Goal: Book appointment/travel/reservation

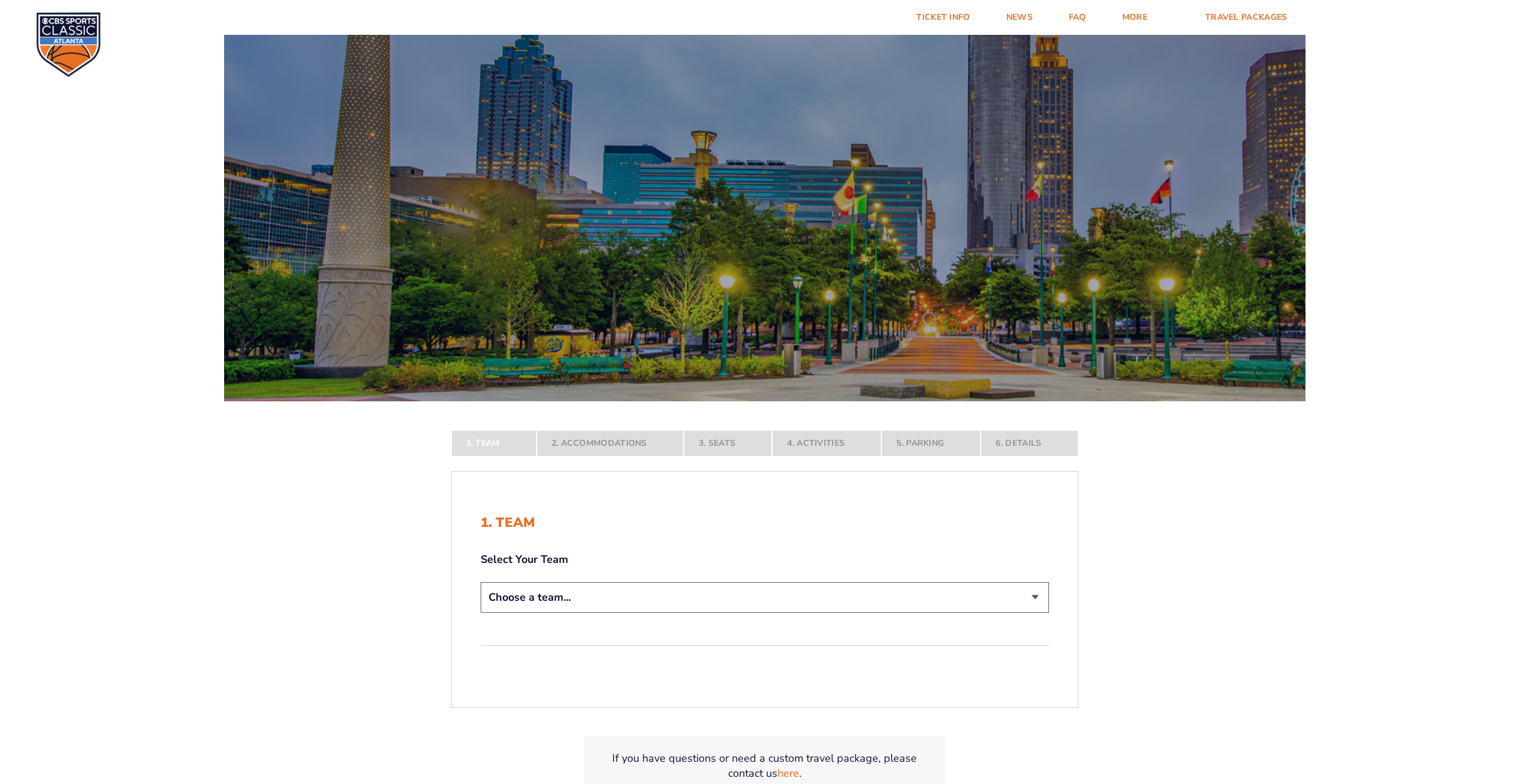
click at [1035, 596] on select "Choose a team... [US_STATE] Wildcats [US_STATE] State Buckeyes [US_STATE] Tar H…" at bounding box center [764, 597] width 568 height 30
select select "12756"
click at [480, 612] on select "Choose a team... [US_STATE] Wildcats [US_STATE] State Buckeyes [US_STATE] Tar H…" at bounding box center [764, 597] width 568 height 30
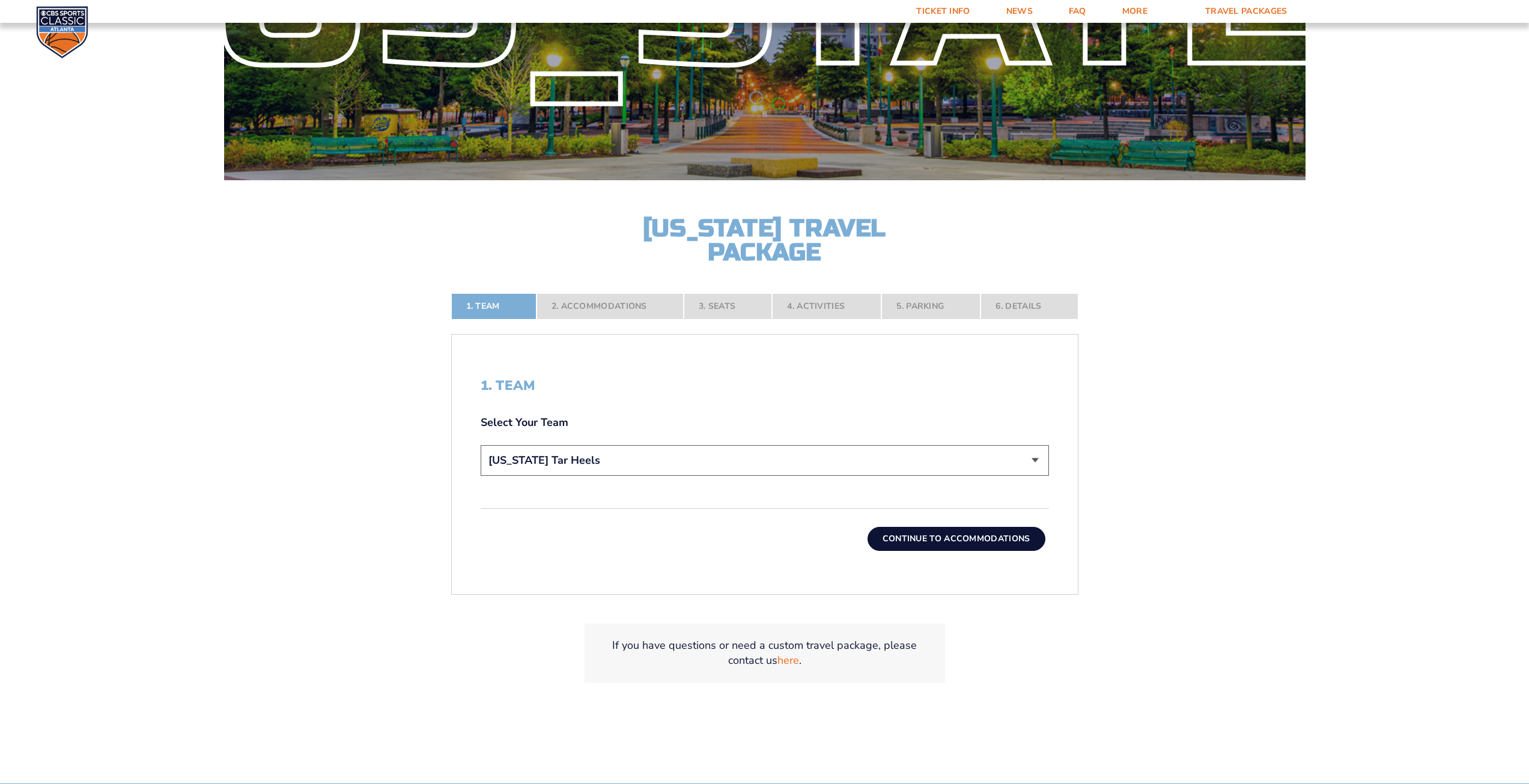
scroll to position [222, 0]
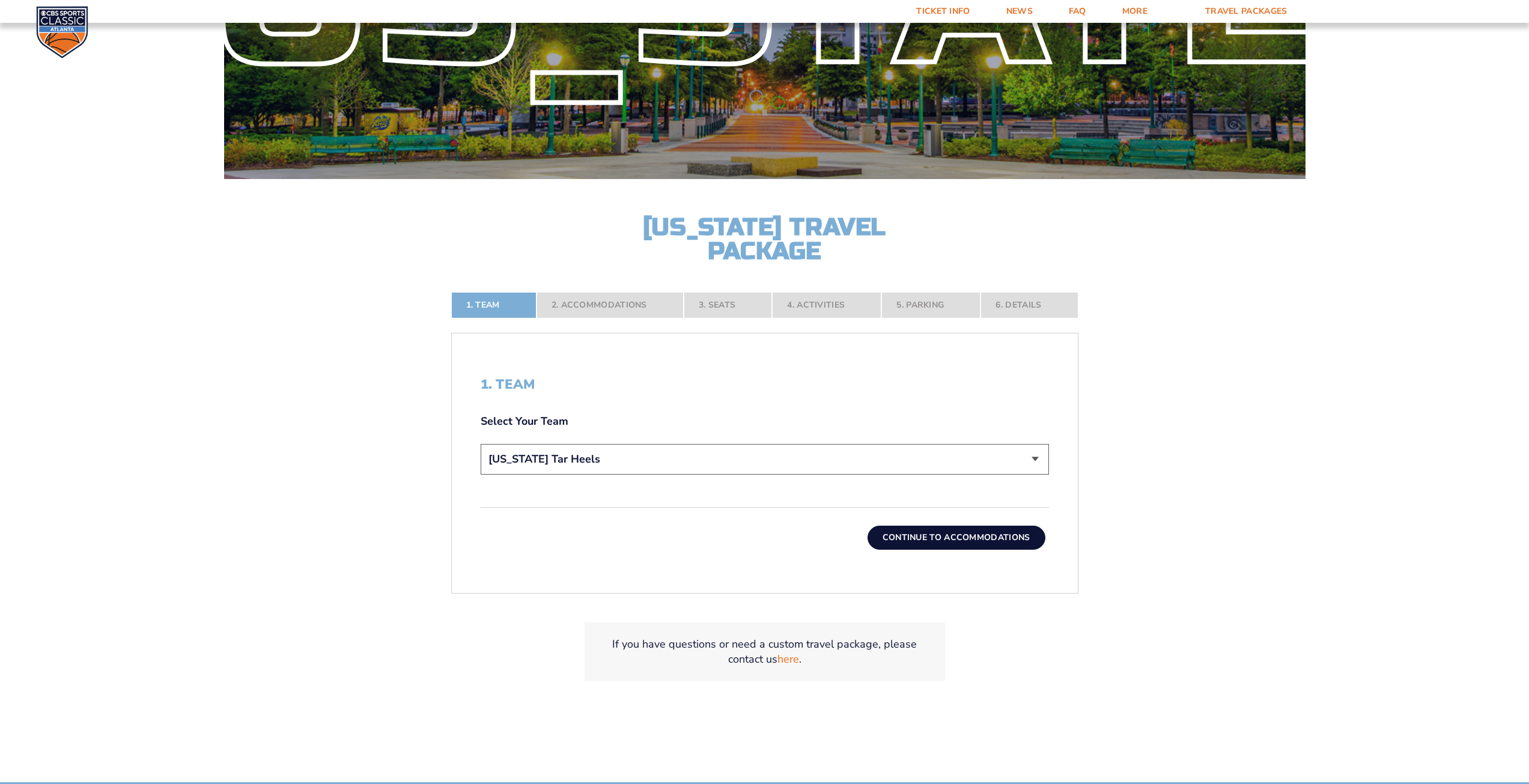
click at [979, 530] on button "Continue To Accommodations" at bounding box center [956, 537] width 177 height 24
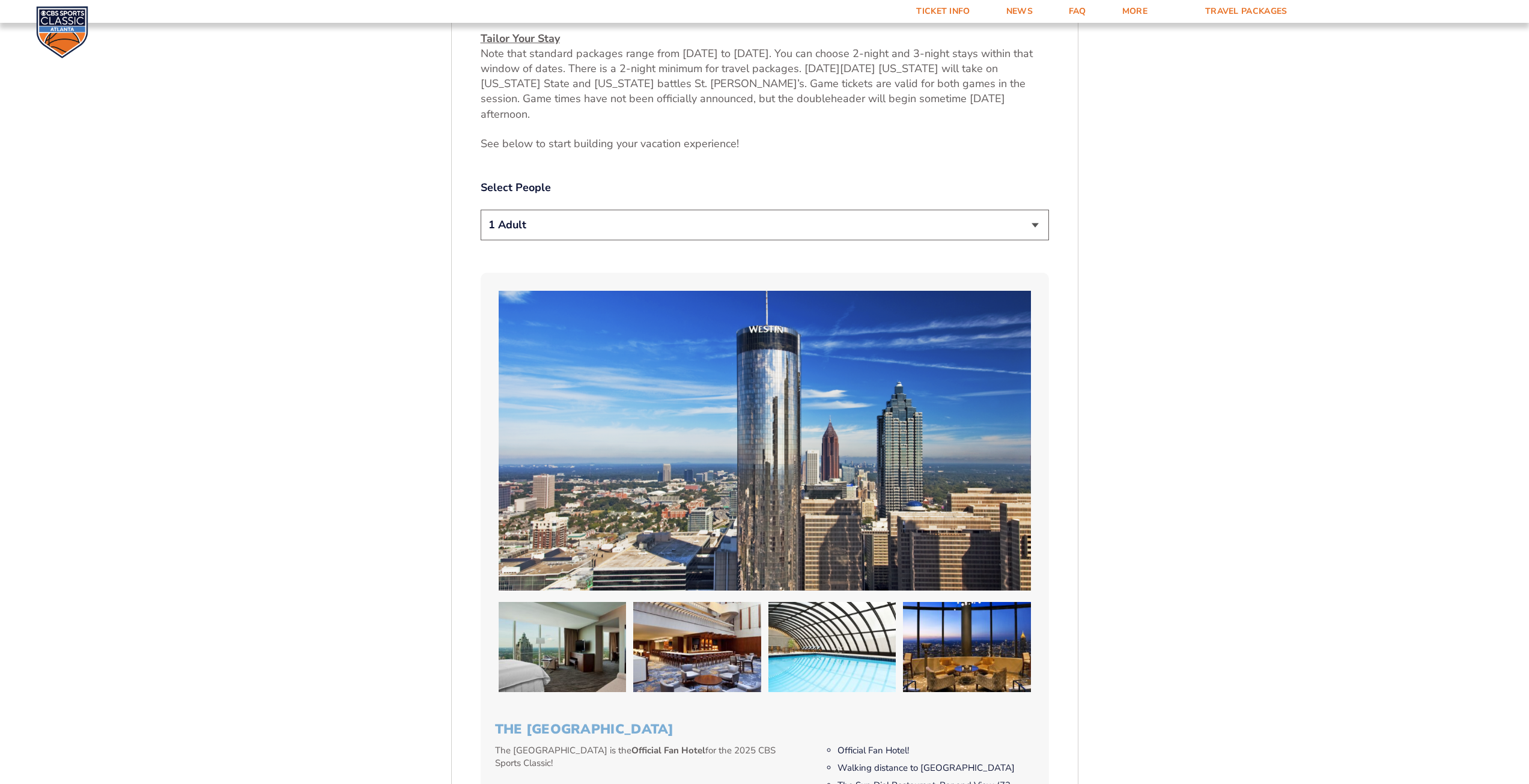
scroll to position [742, 0]
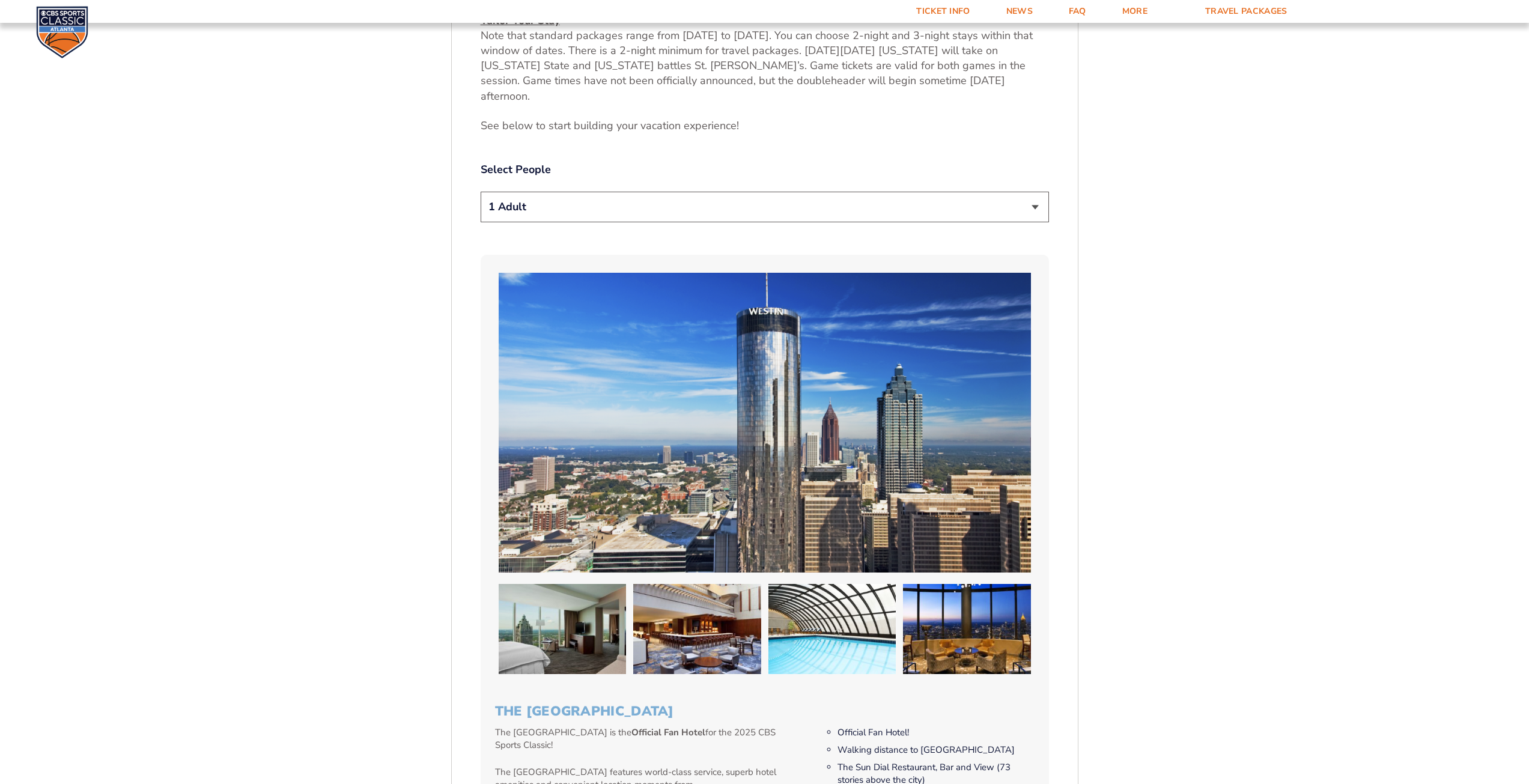
click at [1033, 192] on select "1 Adult 2 Adults 3 Adults 4 Adults 2 Adults + 1 Child 2 Adults + 2 Children 2 A…" at bounding box center [764, 207] width 568 height 30
select select "2 Adults"
click at [480, 192] on select "1 Adult 2 Adults 3 Adults 4 Adults 2 Adults + 1 Child 2 Adults + 2 Children 2 A…" at bounding box center [764, 207] width 568 height 30
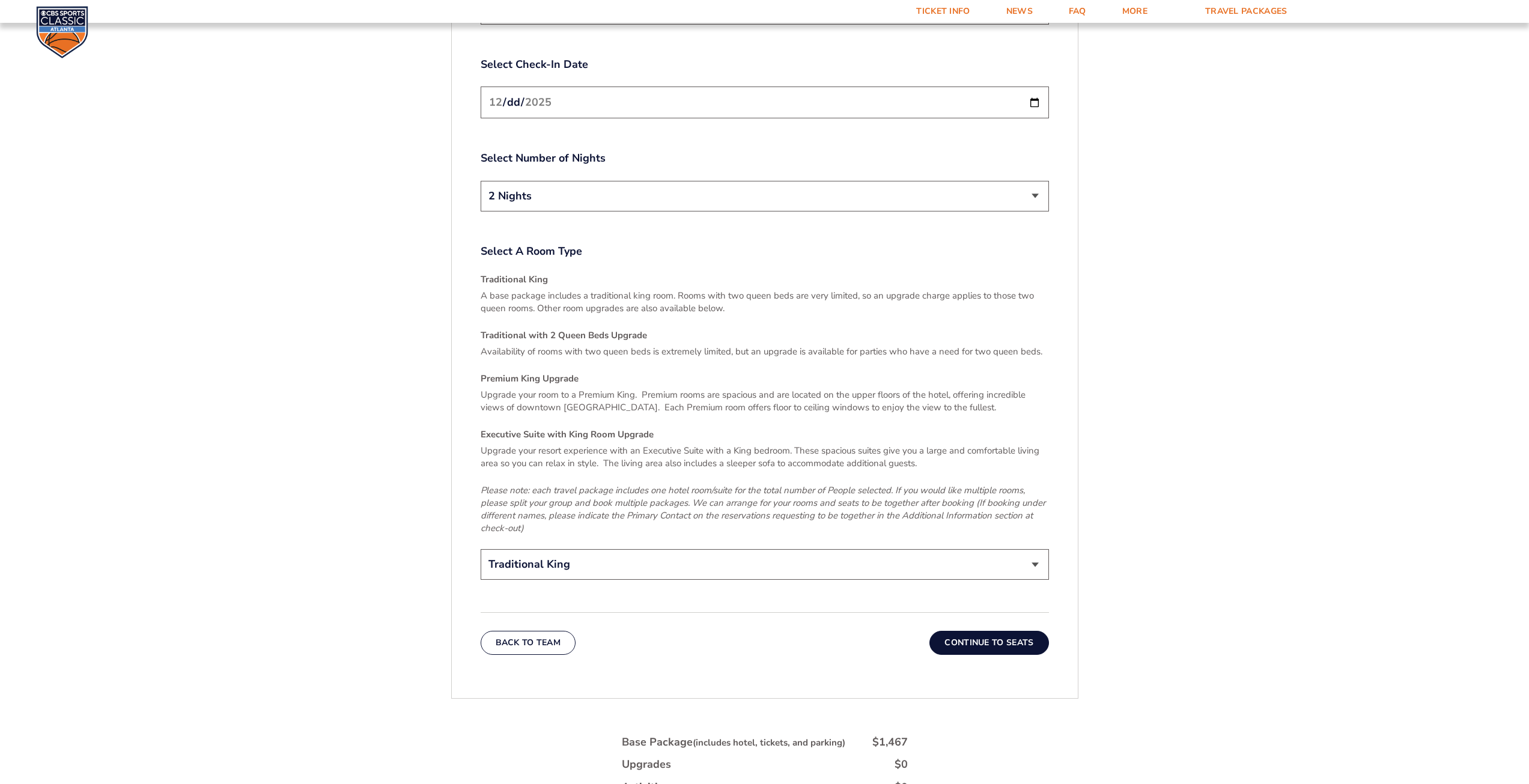
scroll to position [1748, 0]
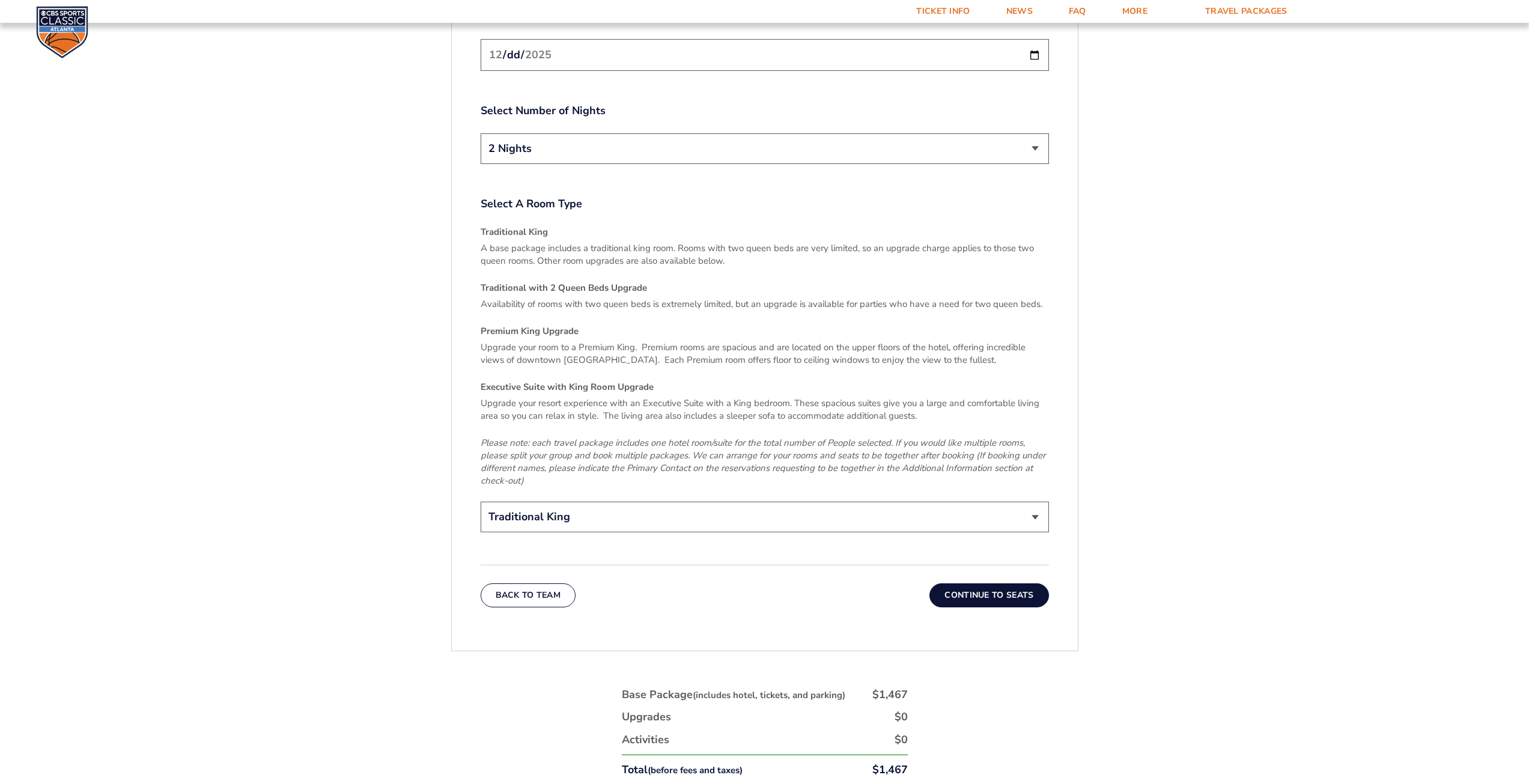
click at [1001, 583] on button "Continue To Seats" at bounding box center [989, 594] width 119 height 24
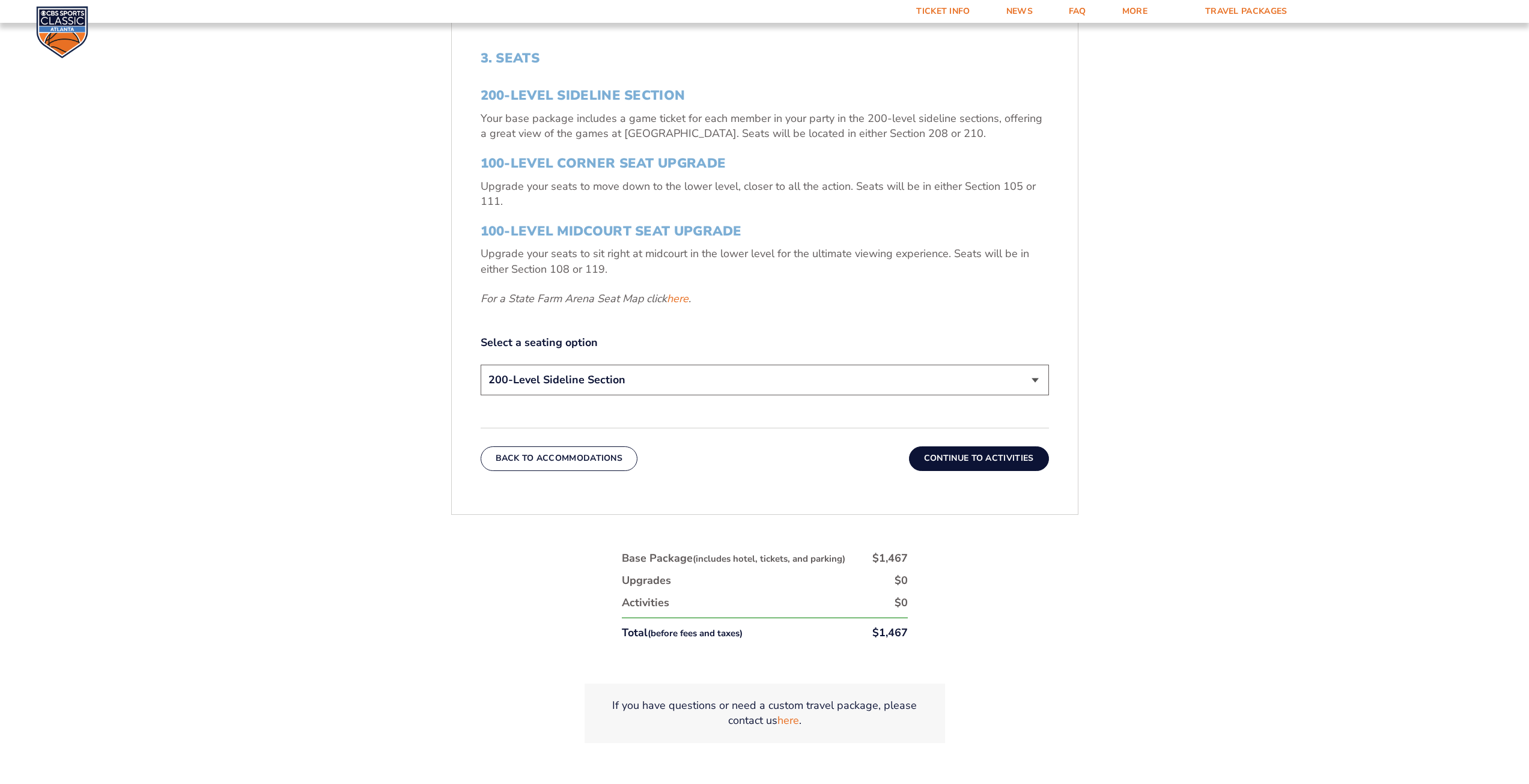
scroll to position [569, 0]
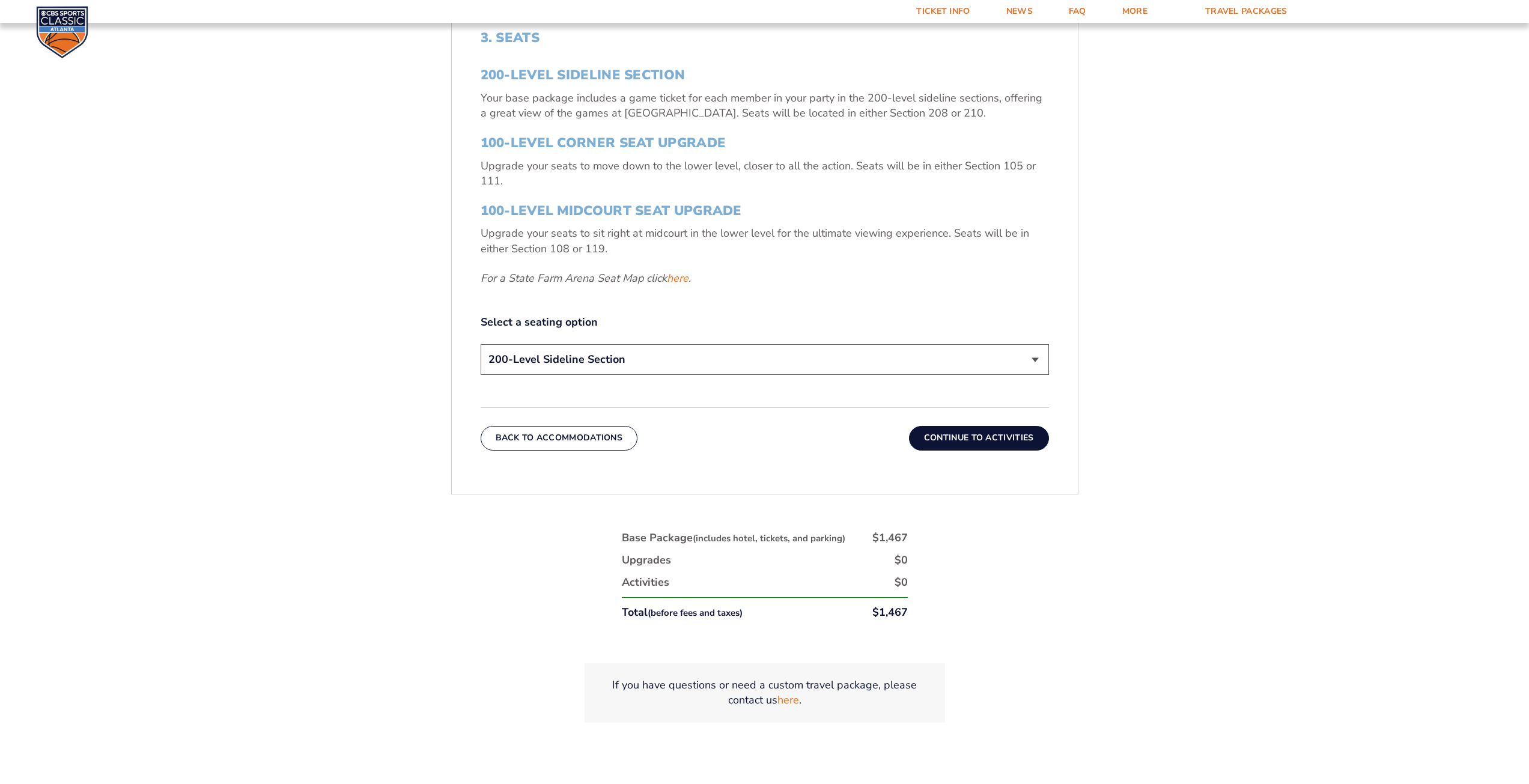
click at [1035, 357] on select "200-Level Sideline Section 100-Level Corner Seat Upgrade (+$120 per person) 100…" at bounding box center [764, 359] width 568 height 30
select select "100-Level Midcourt Seat Upgrade"
click at [480, 344] on select "200-Level Sideline Section 100-Level Corner Seat Upgrade (+$120 per person) 100…" at bounding box center [764, 359] width 568 height 30
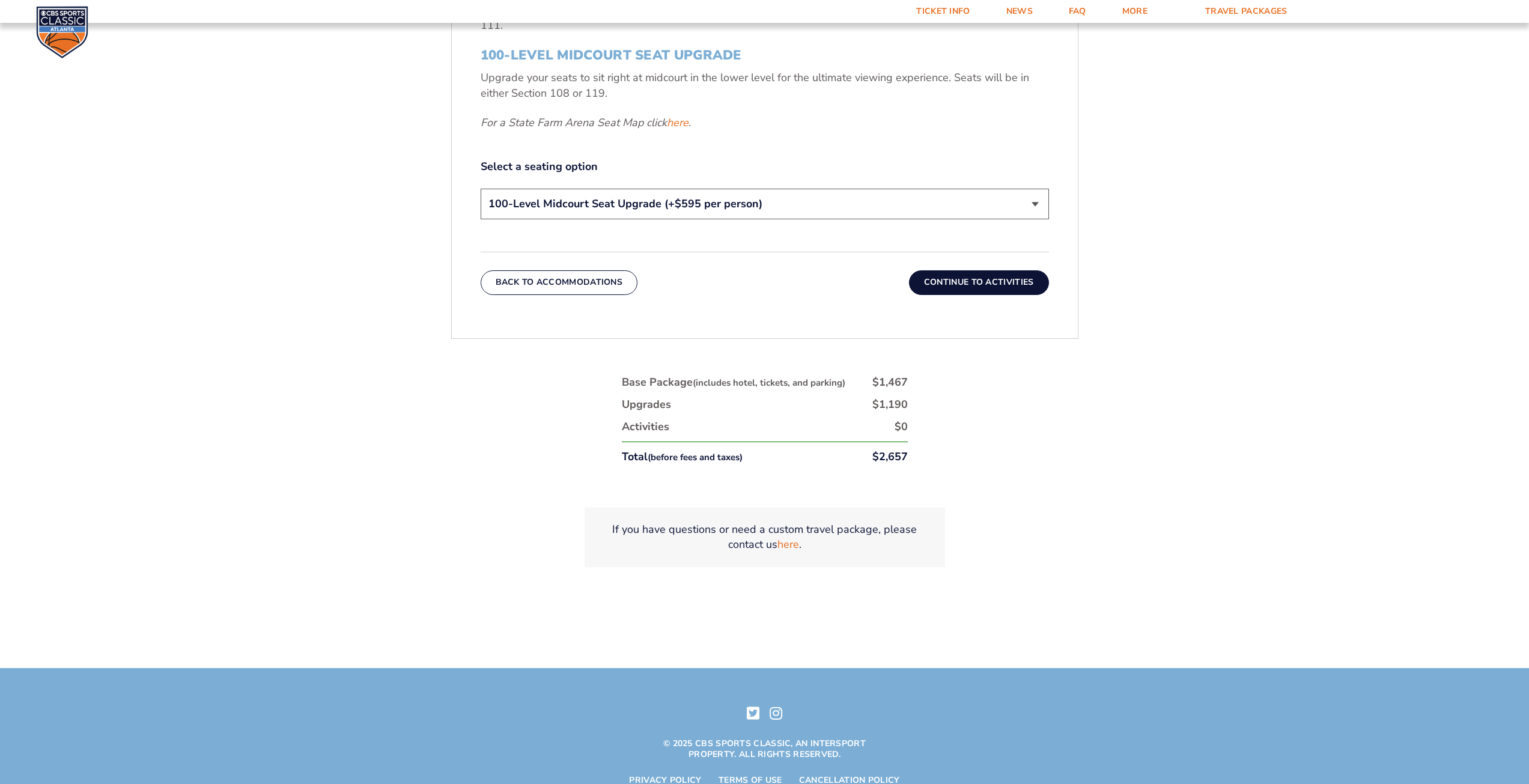
scroll to position [708, 0]
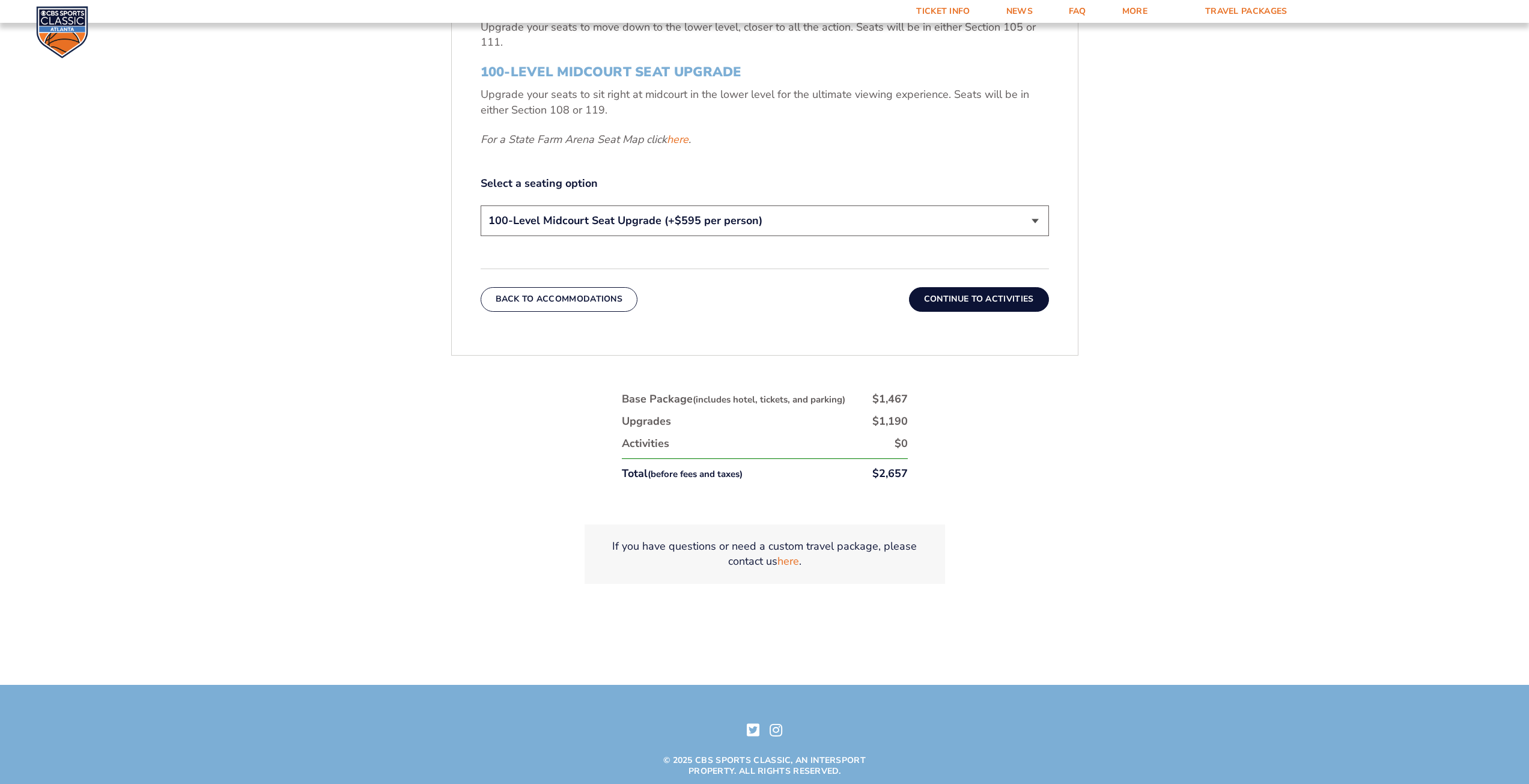
click at [998, 301] on button "Continue To Activities" at bounding box center [979, 298] width 140 height 24
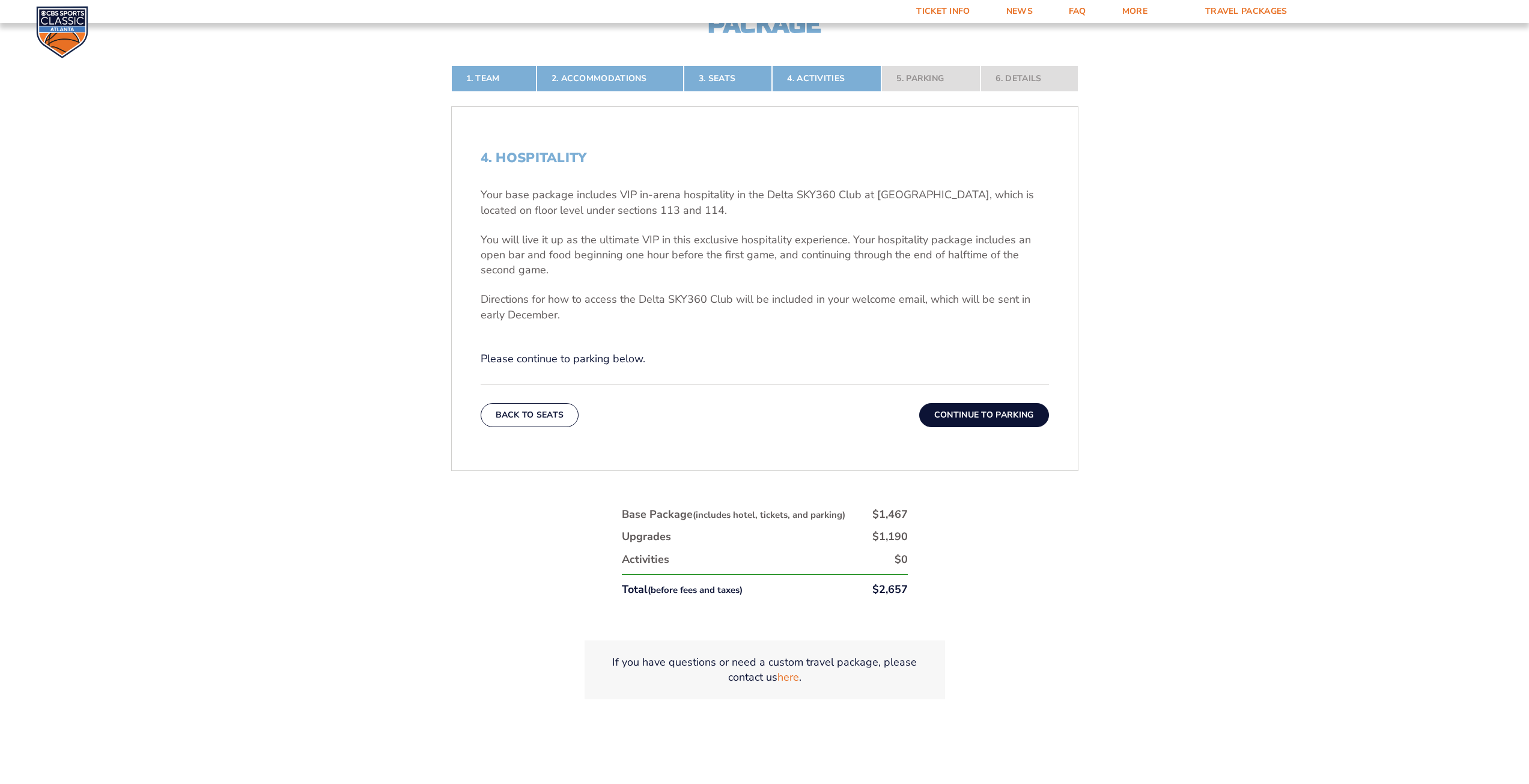
scroll to position [440, 0]
